Goal: Task Accomplishment & Management: Complete application form

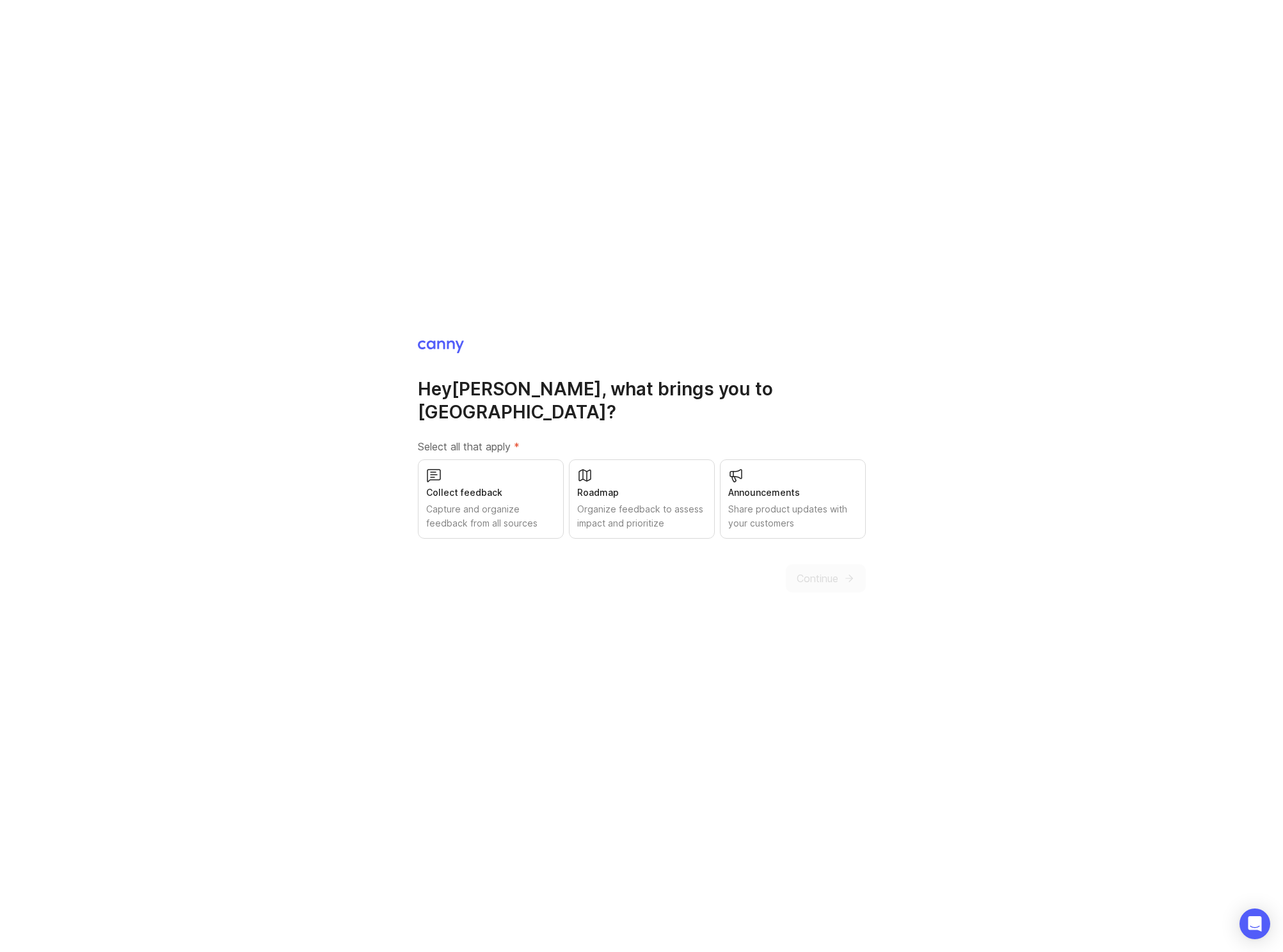
click at [516, 486] on div "Collect feedback" at bounding box center [491, 492] width 129 height 14
click at [605, 486] on div "Roadmap" at bounding box center [642, 492] width 129 height 14
click at [764, 486] on div "Announcements" at bounding box center [793, 492] width 129 height 14
click at [844, 573] on icon "submit" at bounding box center [849, 578] width 12 height 12
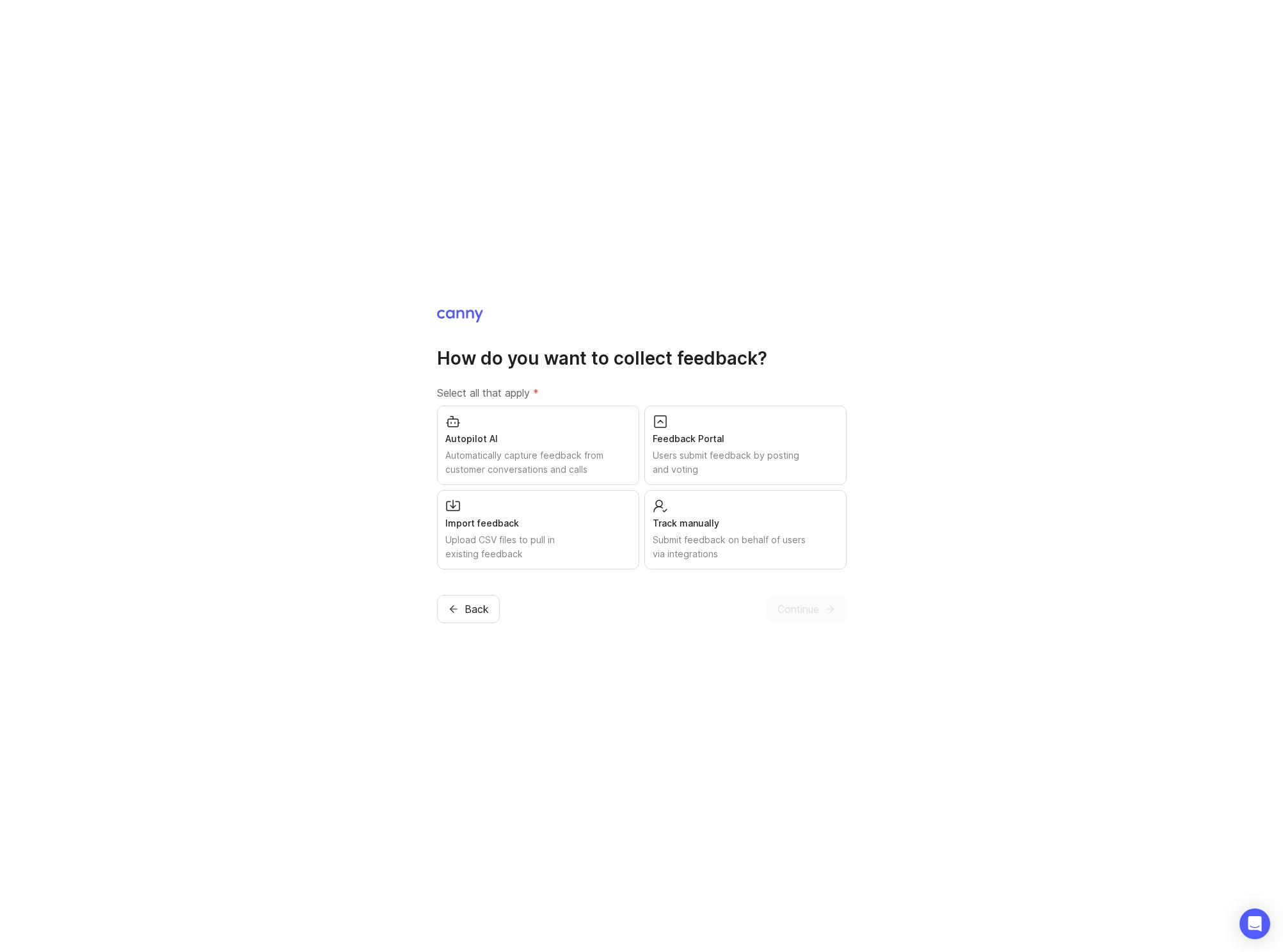
click at [610, 455] on div "Automatically capture feedback from customer conversations and calls" at bounding box center [538, 462] width 186 height 28
click at [720, 455] on div "Users submit feedback by posting and voting" at bounding box center [746, 462] width 186 height 28
click at [716, 547] on div "Submit feedback on behalf of users via integrations" at bounding box center [746, 547] width 186 height 28
click at [808, 612] on span "Continue" at bounding box center [798, 609] width 41 height 16
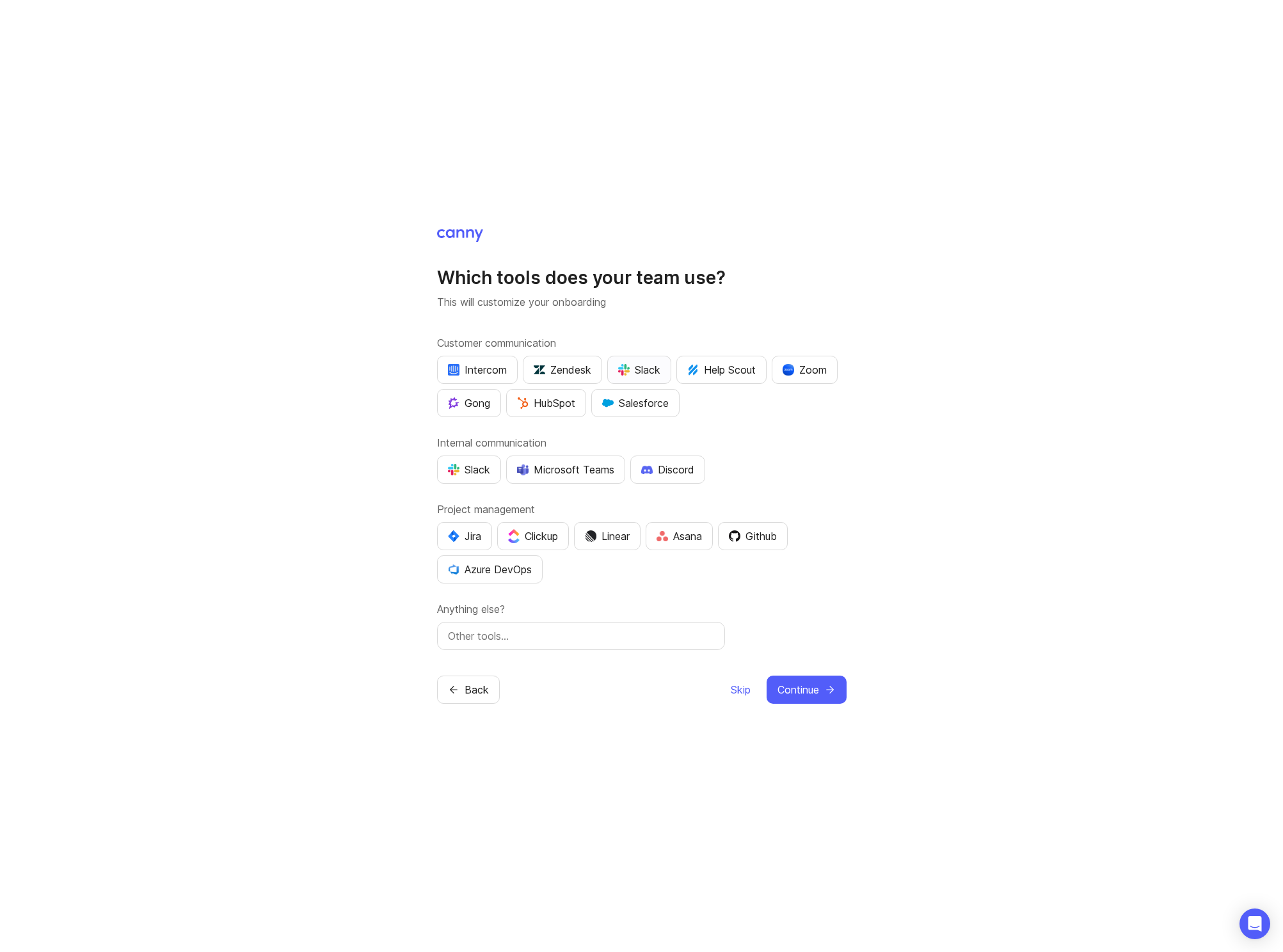
click at [656, 370] on div "Slack" at bounding box center [639, 369] width 42 height 16
click at [459, 479] on button "Slack" at bounding box center [469, 469] width 64 height 28
click at [784, 534] on button "Github" at bounding box center [752, 536] width 70 height 28
click at [598, 639] on input "text" at bounding box center [580, 636] width 266 height 16
type input "Google Meet"
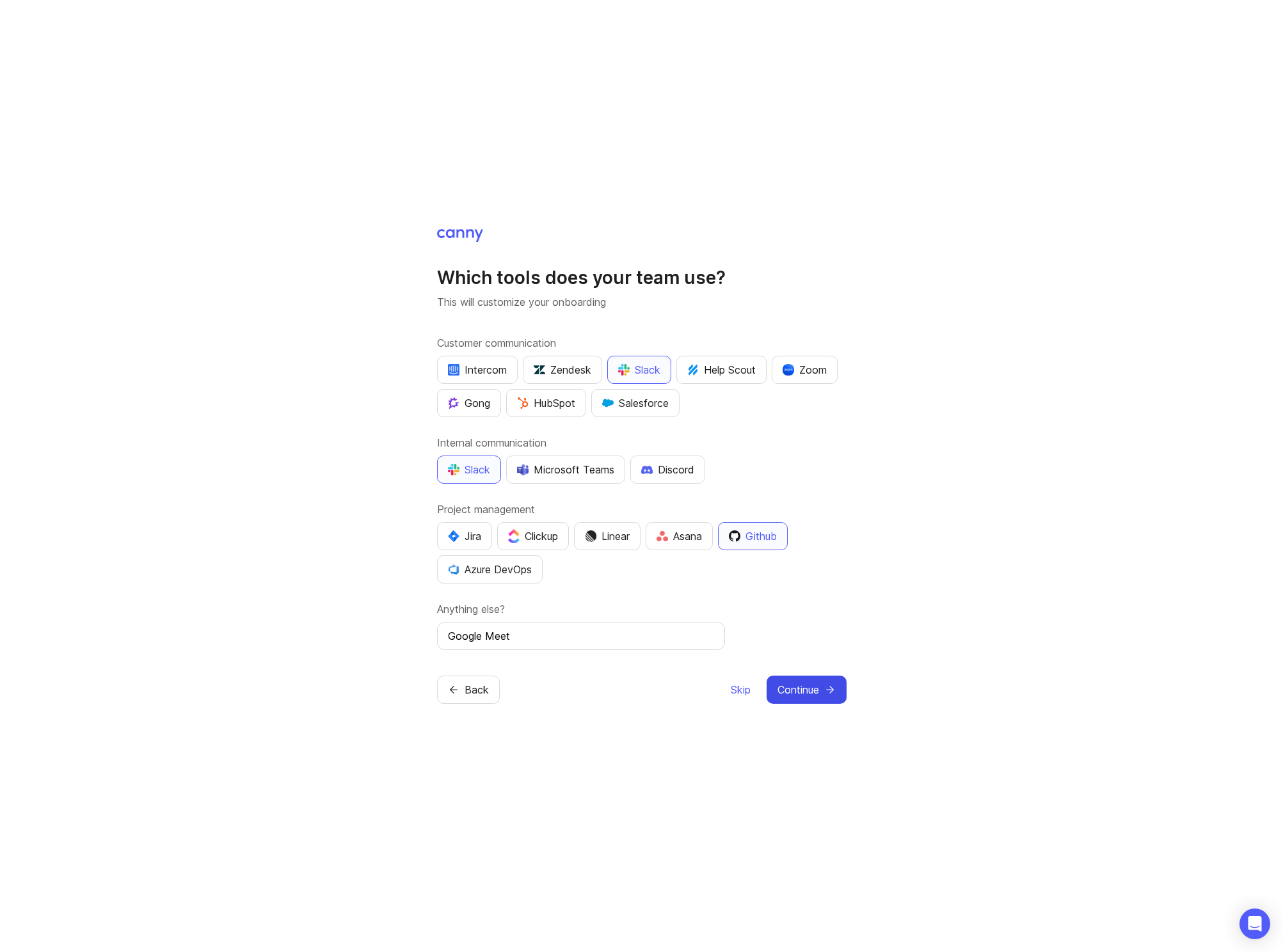
click at [797, 687] on span "Continue" at bounding box center [798, 690] width 41 height 16
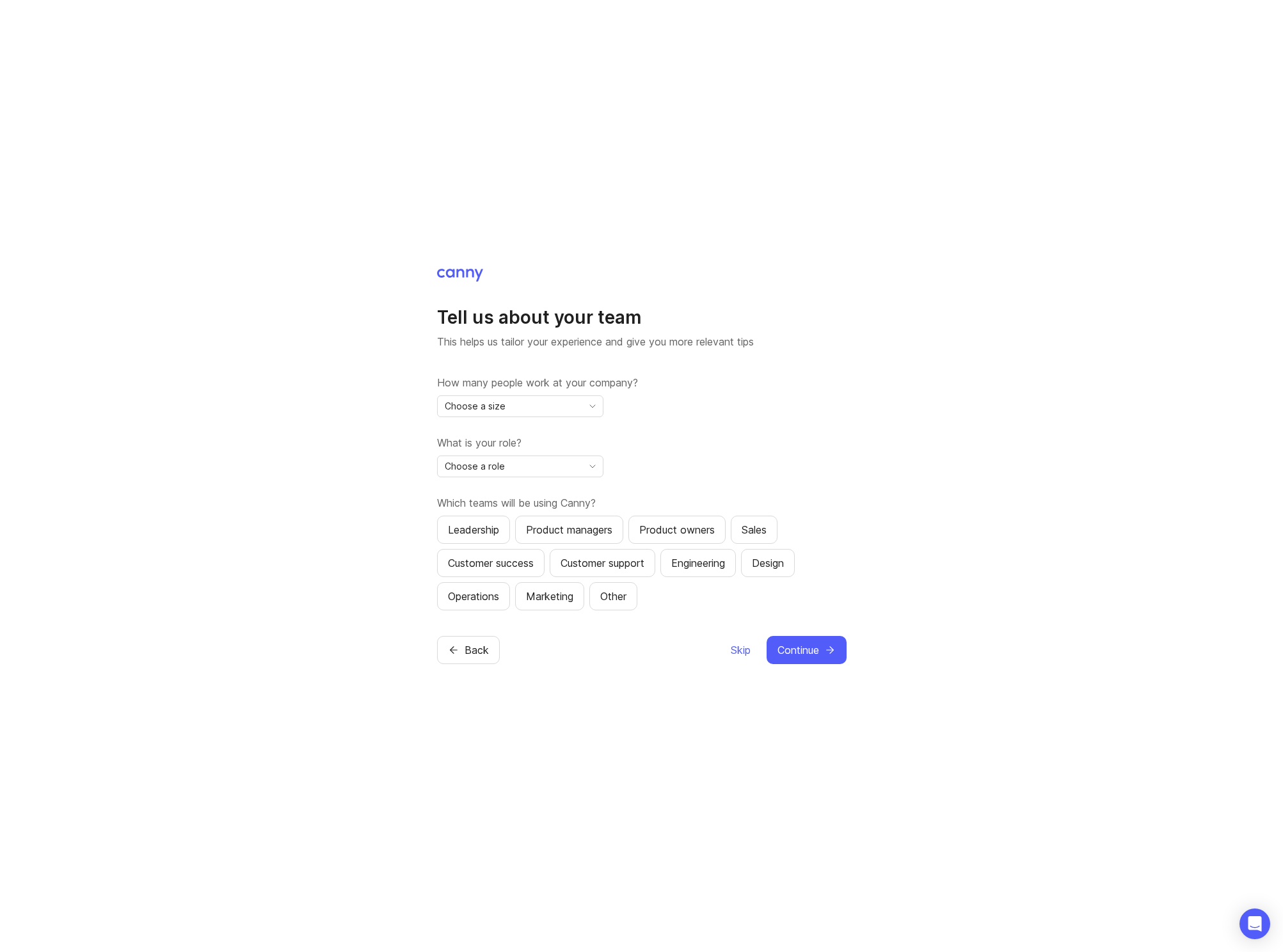
click at [570, 409] on div "Choose a size" at bounding box center [510, 406] width 145 height 20
click at [535, 446] on li "2-10" at bounding box center [520, 452] width 165 height 21
click at [541, 465] on div "Choose a role" at bounding box center [510, 466] width 145 height 20
click at [533, 490] on span "Executive / Leadership" at bounding box center [495, 491] width 98 height 14
click at [488, 533] on div "Leadership" at bounding box center [473, 530] width 51 height 16
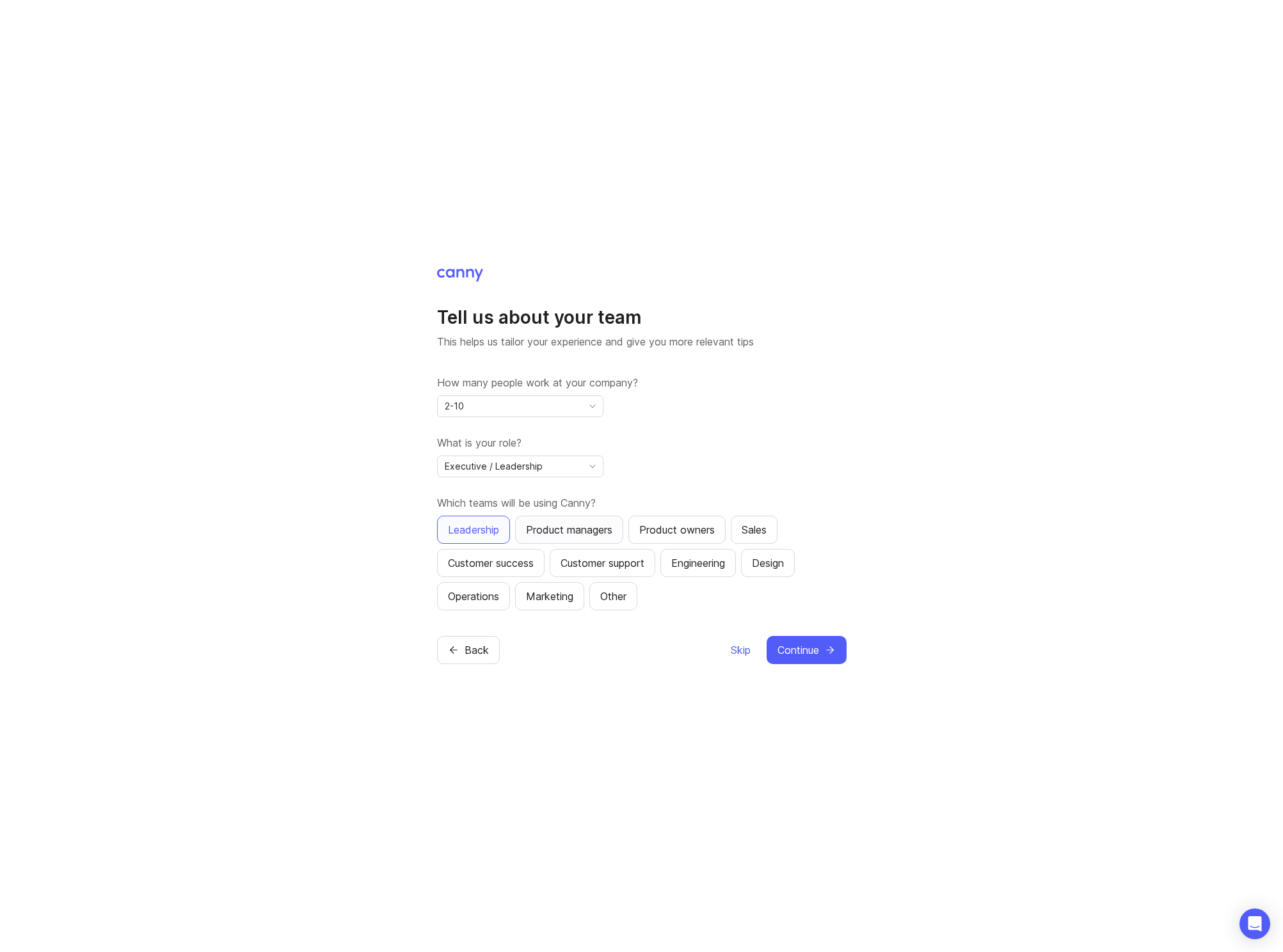
click at [552, 534] on div "Product managers" at bounding box center [569, 530] width 86 height 16
click at [646, 530] on div "Product owners" at bounding box center [677, 530] width 76 height 16
click at [752, 530] on div "Sales" at bounding box center [754, 530] width 25 height 16
click at [502, 566] on div "Customer success" at bounding box center [490, 563] width 86 height 16
click at [584, 566] on div "Customer support" at bounding box center [602, 563] width 84 height 16
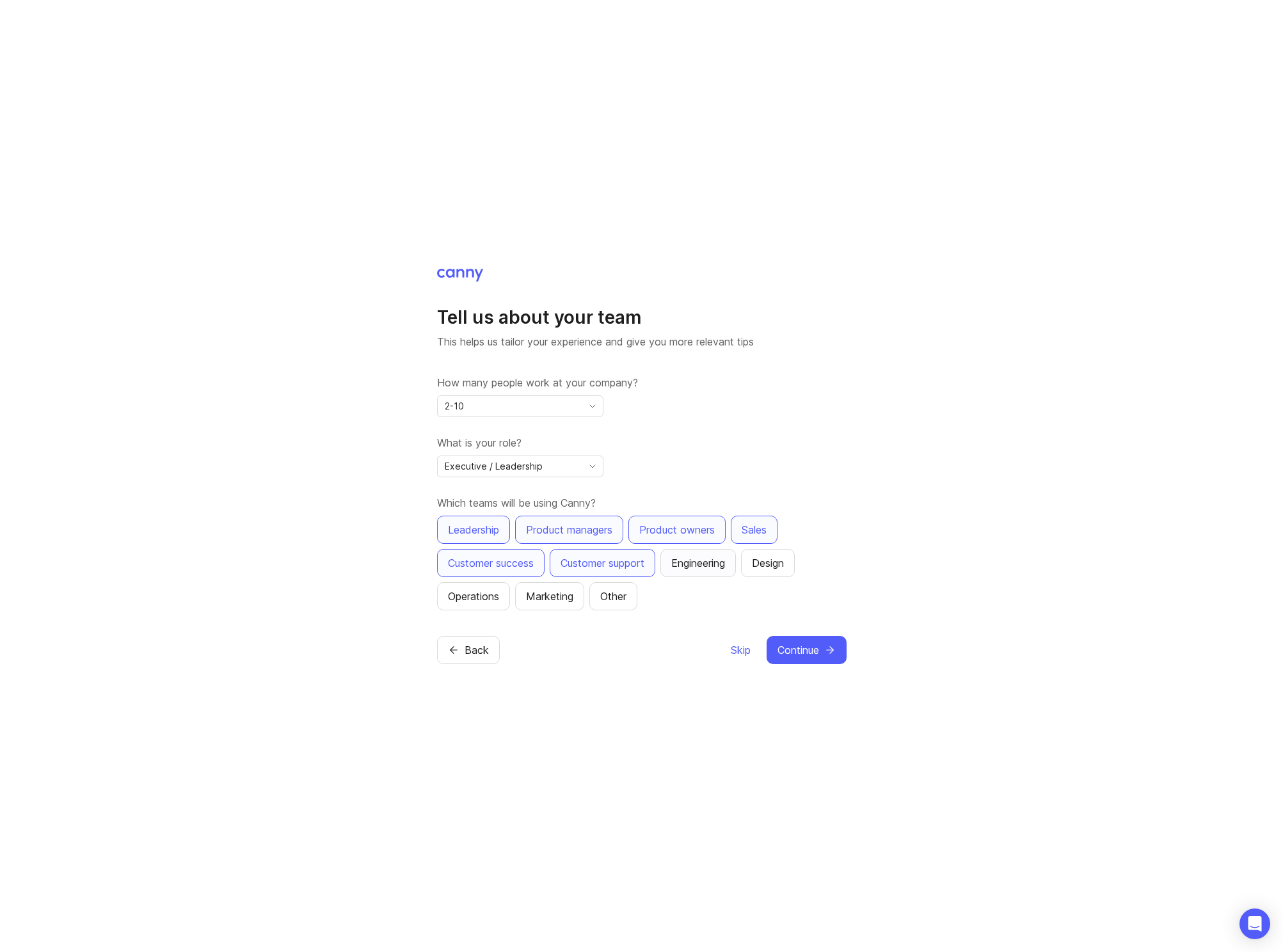
click at [700, 560] on div "Engineering" at bounding box center [698, 563] width 54 height 16
click at [823, 647] on button "Continue" at bounding box center [807, 649] width 80 height 28
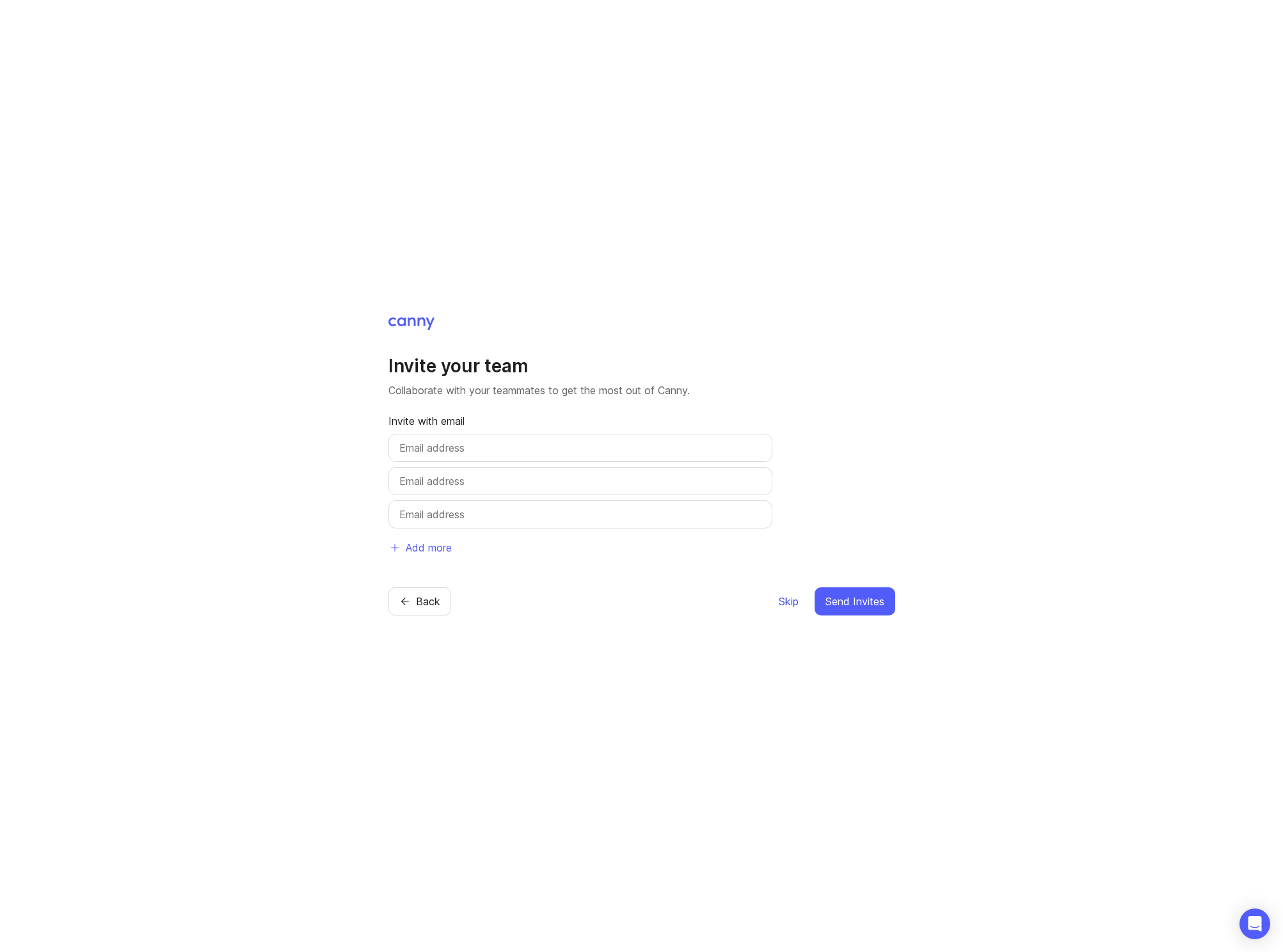
click at [794, 600] on span "Skip" at bounding box center [788, 601] width 20 height 16
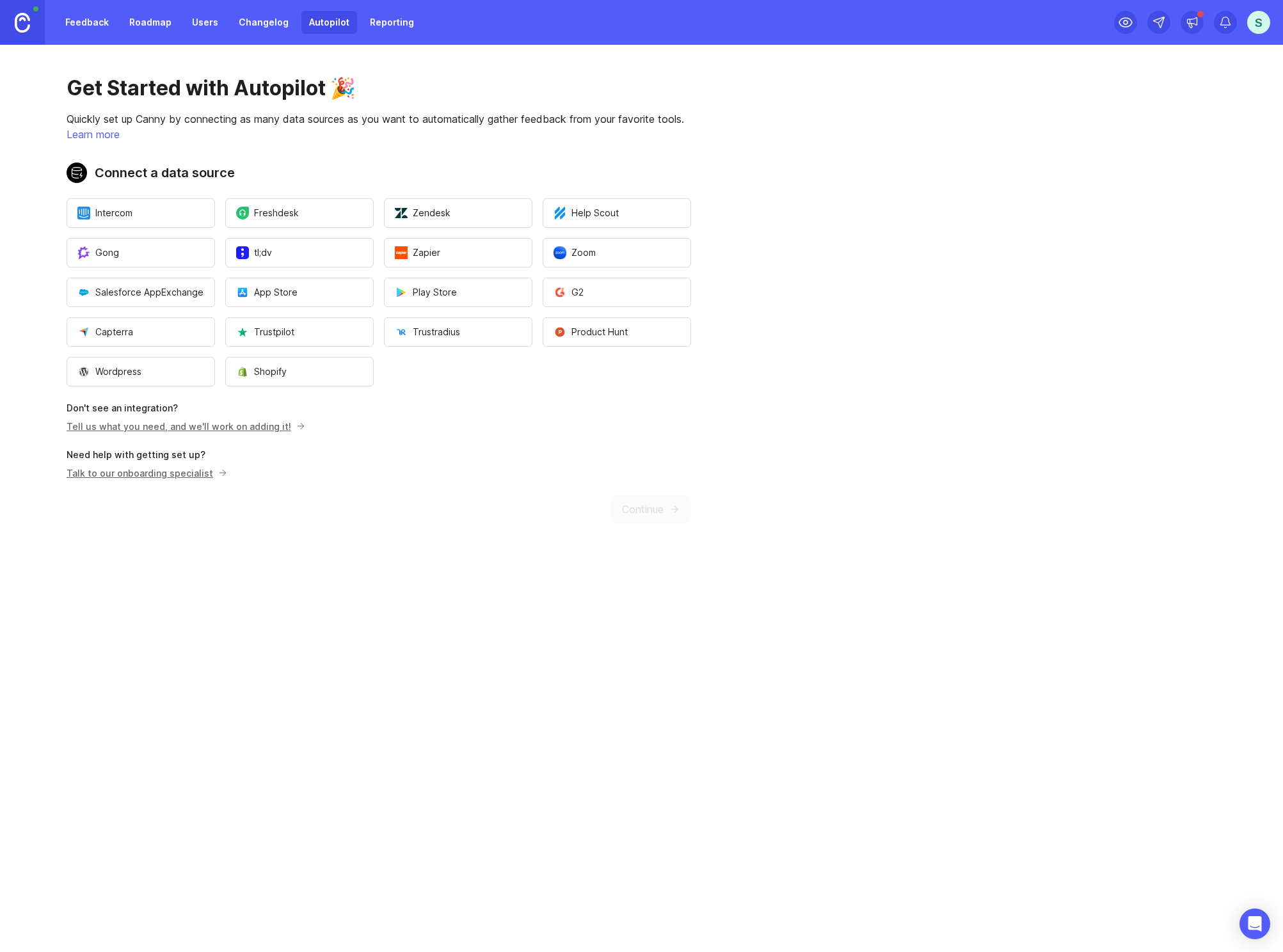
click at [275, 427] on link "Tell us what you need, and we'll work on adding it!" at bounding box center [184, 426] width 235 height 11
click at [646, 507] on div "Get Started with Autopilot 🎉 Quickly set up Canny by connecting as many data so…" at bounding box center [379, 299] width 758 height 509
